Goal: Check status: Check status

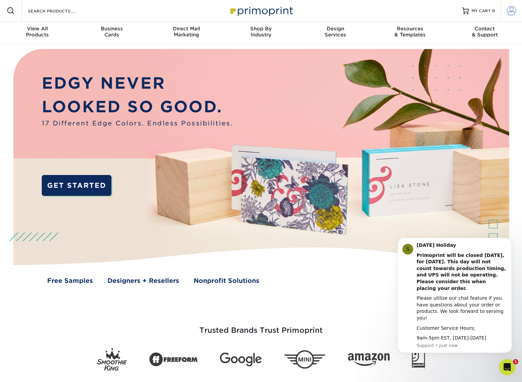
click at [514, 12] on span at bounding box center [511, 10] width 9 height 9
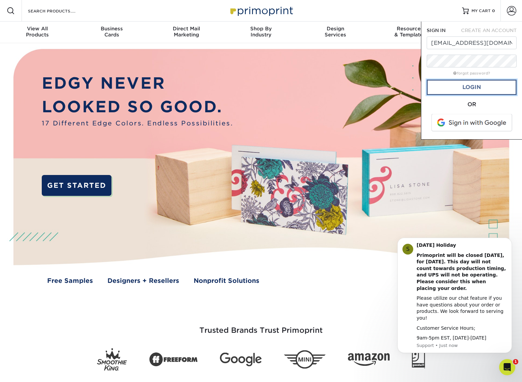
click at [430, 89] on link "Login" at bounding box center [472, 88] width 90 height 16
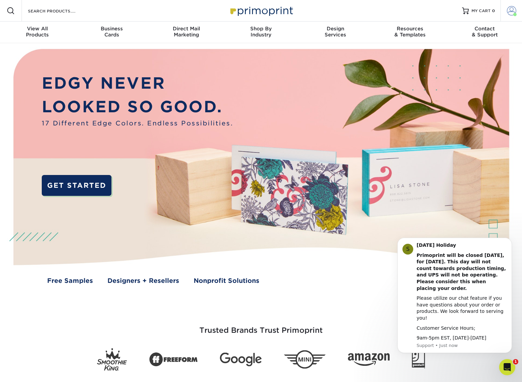
click at [513, 13] on span at bounding box center [511, 10] width 9 height 9
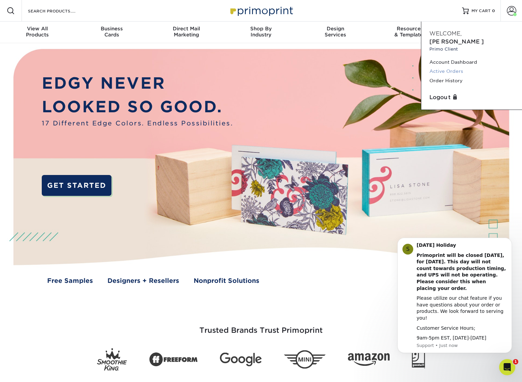
click at [436, 67] on link "Active Orders" at bounding box center [472, 71] width 85 height 9
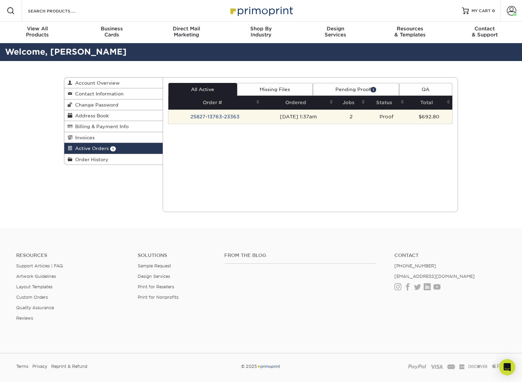
click at [220, 118] on td "25827-13763-23363" at bounding box center [216, 117] width 94 height 14
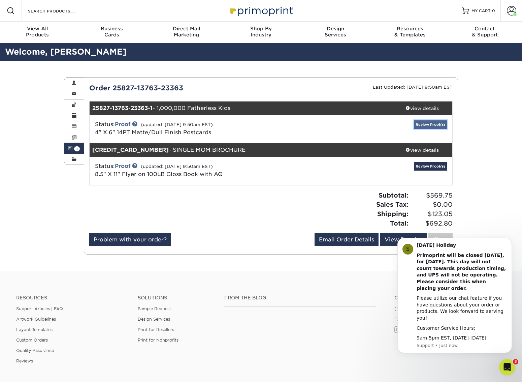
click at [434, 126] on link "Review Proof(s)" at bounding box center [430, 124] width 33 height 8
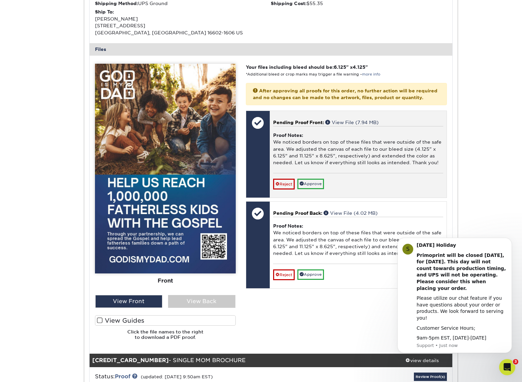
scroll to position [261, 0]
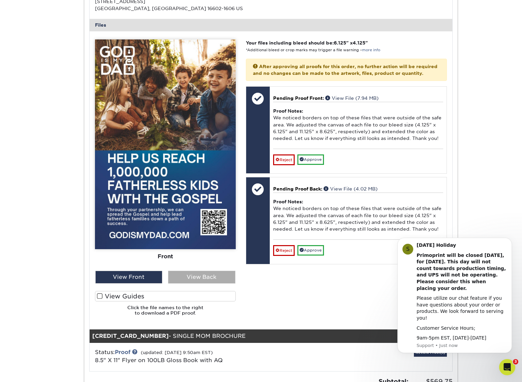
click at [215, 277] on div "View Back" at bounding box center [201, 277] width 67 height 13
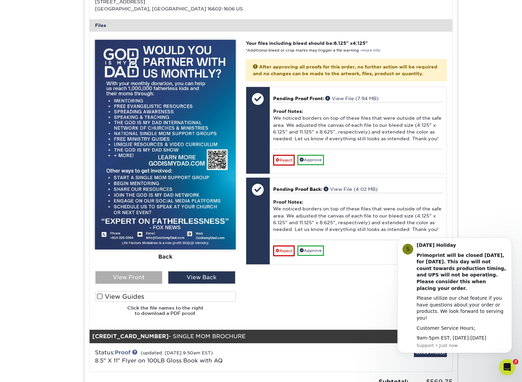
click at [147, 281] on div "View Front" at bounding box center [128, 277] width 67 height 13
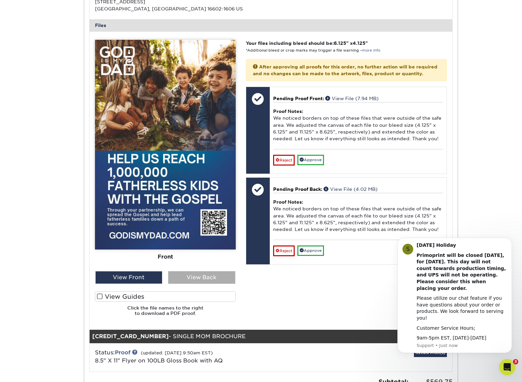
click at [213, 281] on div "View Back" at bounding box center [201, 277] width 67 height 13
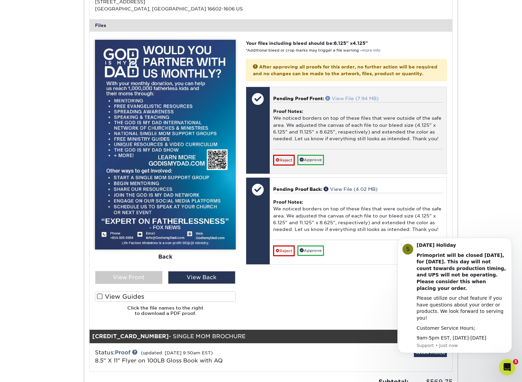
click at [361, 101] on link "View File (7.94 MB)" at bounding box center [352, 98] width 53 height 5
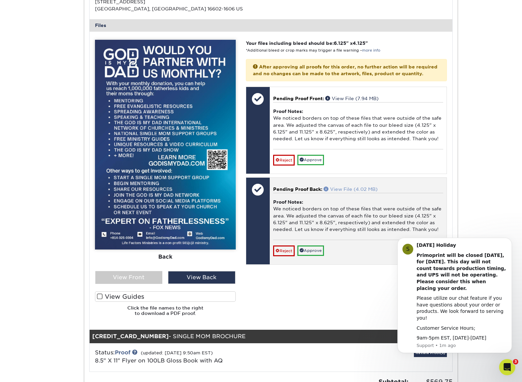
click at [369, 192] on link "View File (4.02 MB)" at bounding box center [351, 188] width 54 height 5
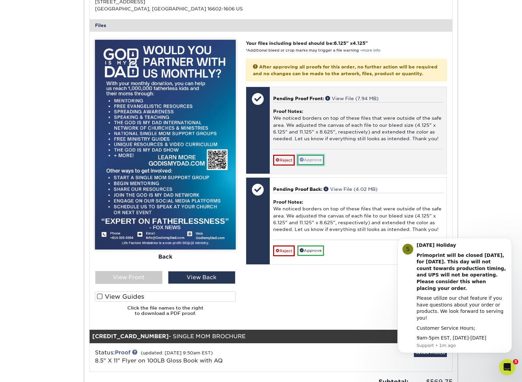
click at [313, 164] on link "Approve" at bounding box center [311, 160] width 27 height 10
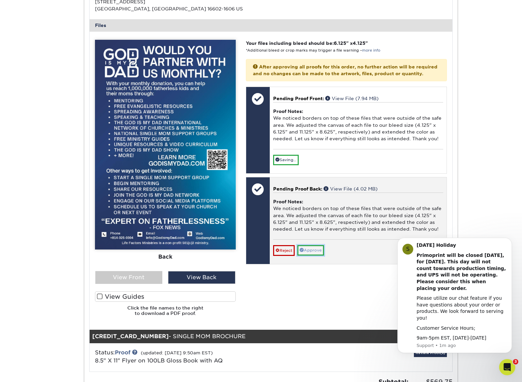
click at [318, 255] on link "Approve" at bounding box center [311, 250] width 27 height 10
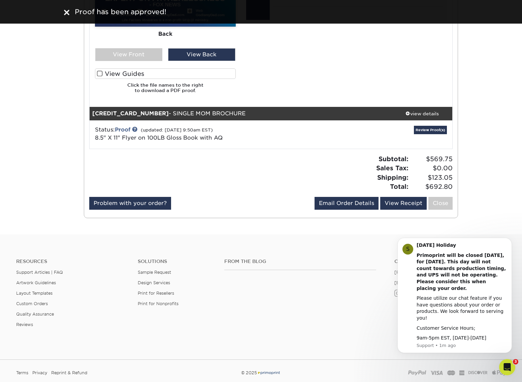
scroll to position [494, 0]
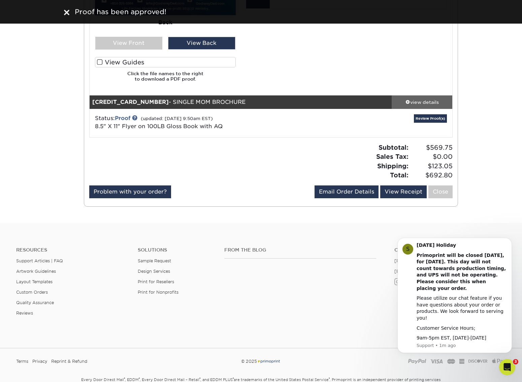
click at [422, 101] on div "view details" at bounding box center [422, 101] width 61 height 7
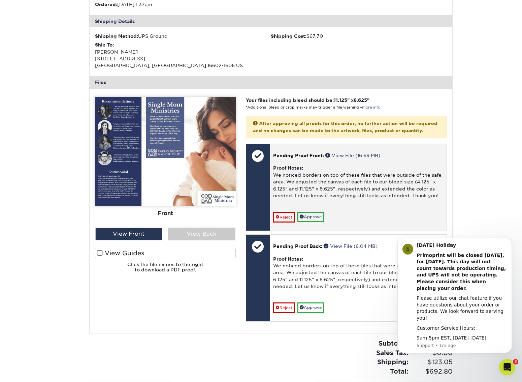
scroll to position [694, 0]
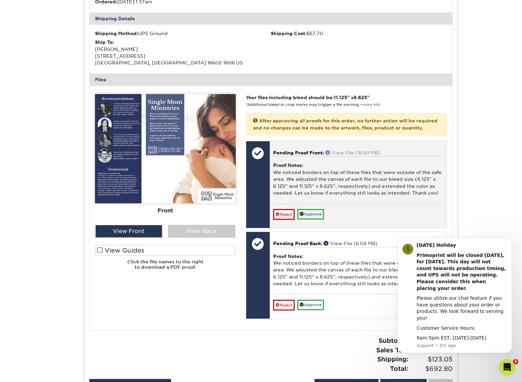
click at [368, 155] on link "View File (16.69 MB)" at bounding box center [353, 152] width 55 height 5
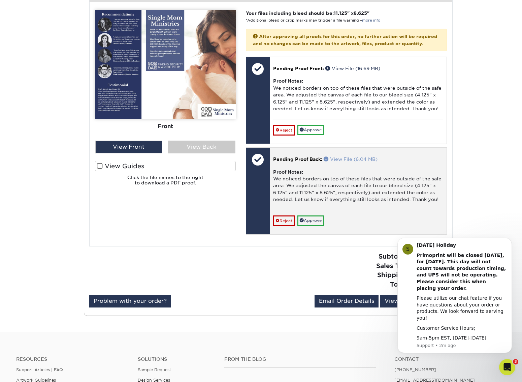
scroll to position [777, 0]
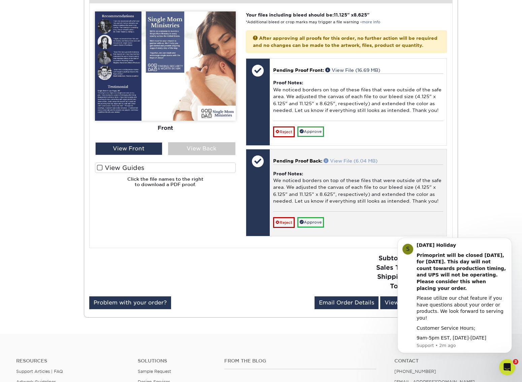
click at [360, 163] on link "View File (6.04 MB)" at bounding box center [351, 160] width 54 height 5
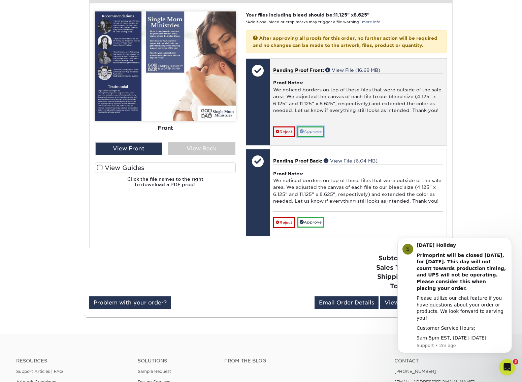
click at [319, 137] on link "Approve" at bounding box center [311, 131] width 27 height 10
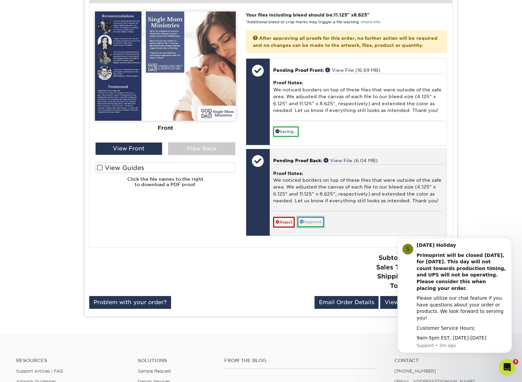
click at [314, 227] on link "Approve" at bounding box center [311, 222] width 27 height 10
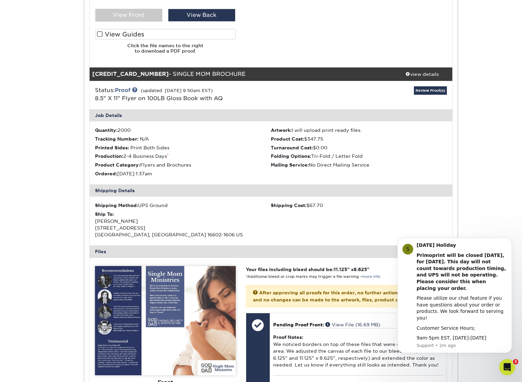
scroll to position [474, 0]
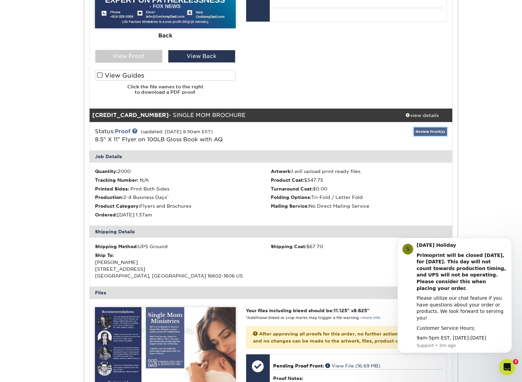
click at [427, 133] on link "Review Proof(s)" at bounding box center [430, 131] width 33 height 8
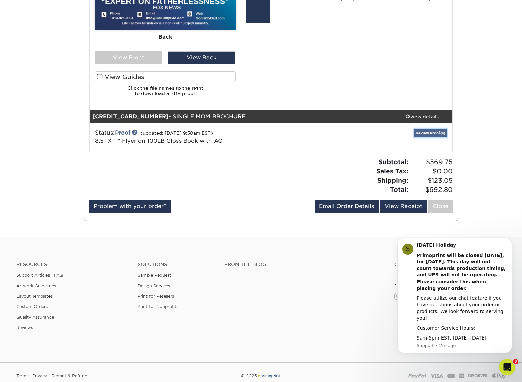
click at [425, 134] on link "Review Proof(s)" at bounding box center [430, 133] width 33 height 8
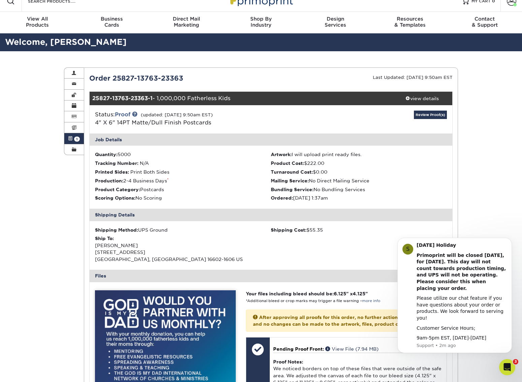
scroll to position [10, 0]
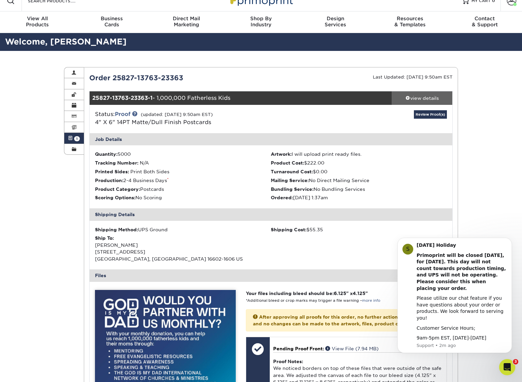
click at [408, 97] on span at bounding box center [408, 97] width 5 height 5
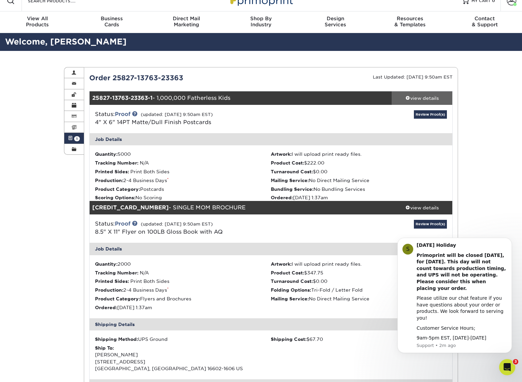
scroll to position [10, 0]
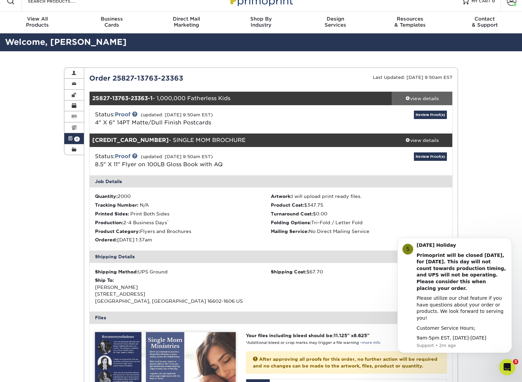
click at [408, 97] on span at bounding box center [408, 98] width 5 height 5
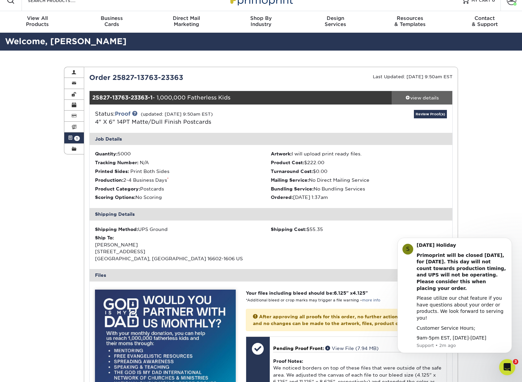
click at [408, 97] on span at bounding box center [408, 97] width 5 height 5
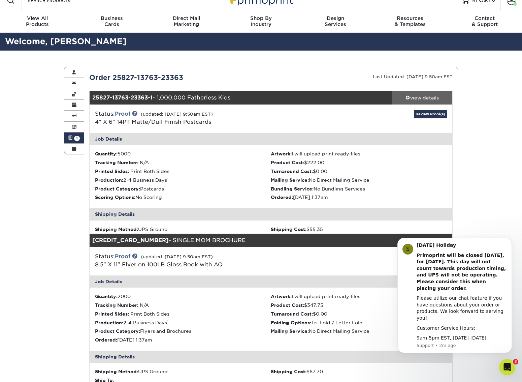
scroll to position [9, 0]
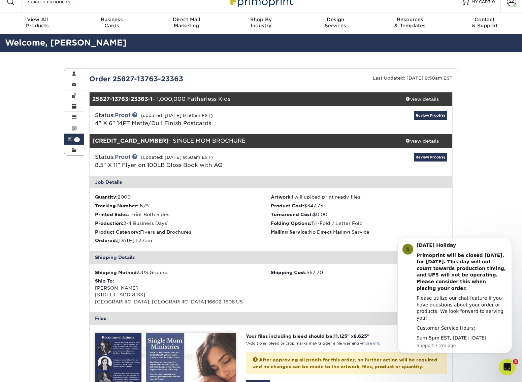
click at [160, 80] on div "Order 25827-13763-23363" at bounding box center [177, 79] width 187 height 10
click at [72, 140] on span at bounding box center [70, 139] width 5 height 5
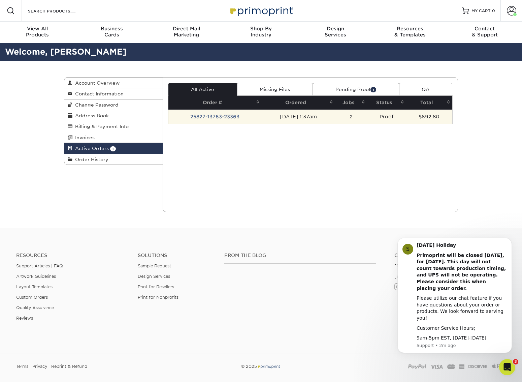
click at [228, 116] on td "25827-13763-23363" at bounding box center [216, 117] width 94 height 14
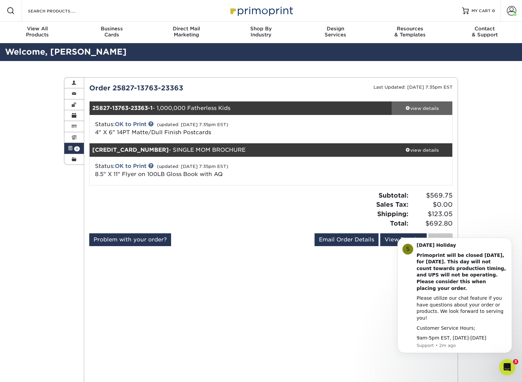
click at [433, 110] on div "view details" at bounding box center [422, 108] width 61 height 7
